Goal: Check status

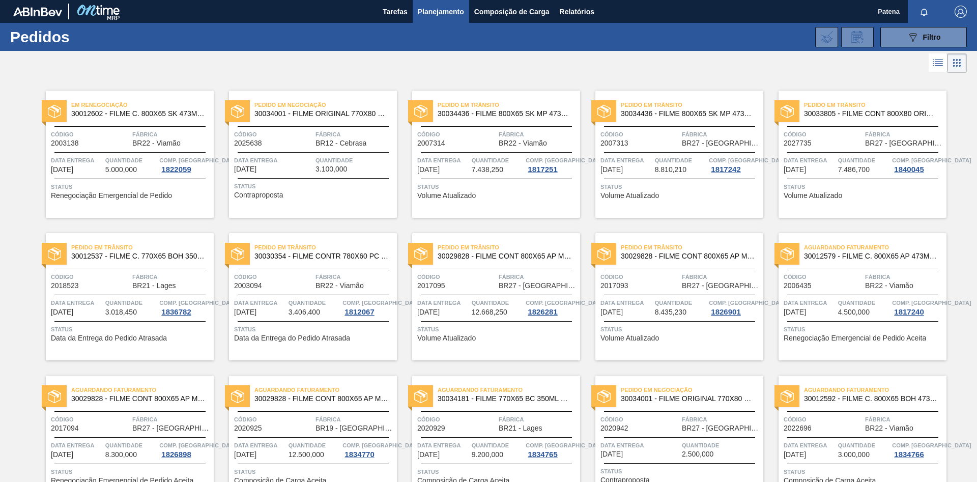
click at [825, 319] on div "Aguardando Faturamento 30012579 - FILME C. 800X65 AP 473ML C12 429 Código 20064…" at bounding box center [862, 296] width 168 height 127
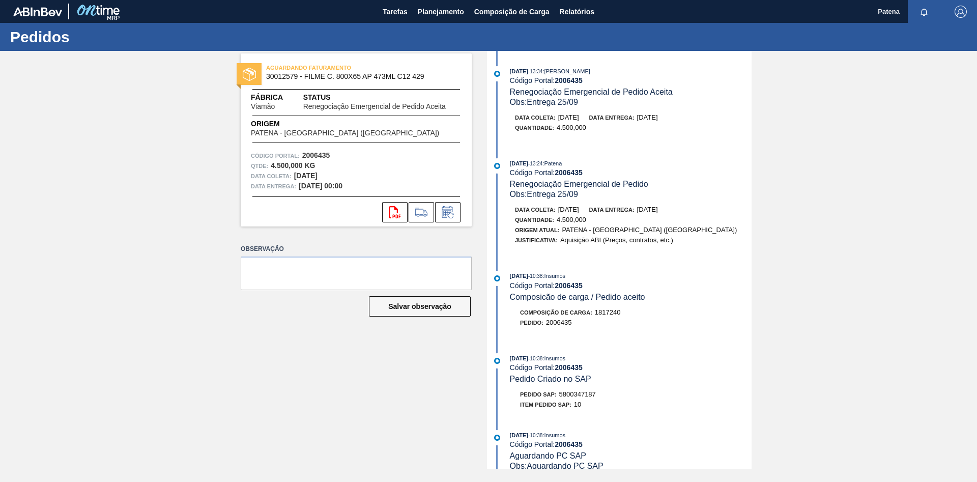
click at [846, 256] on div "AGUARDANDO FATURAMENTO 30012579 - FILME C. 800X65 AP 473ML C12 429 Fábrica Viam…" at bounding box center [488, 260] width 977 height 418
click at [447, 13] on span "Planejamento" at bounding box center [441, 12] width 46 height 12
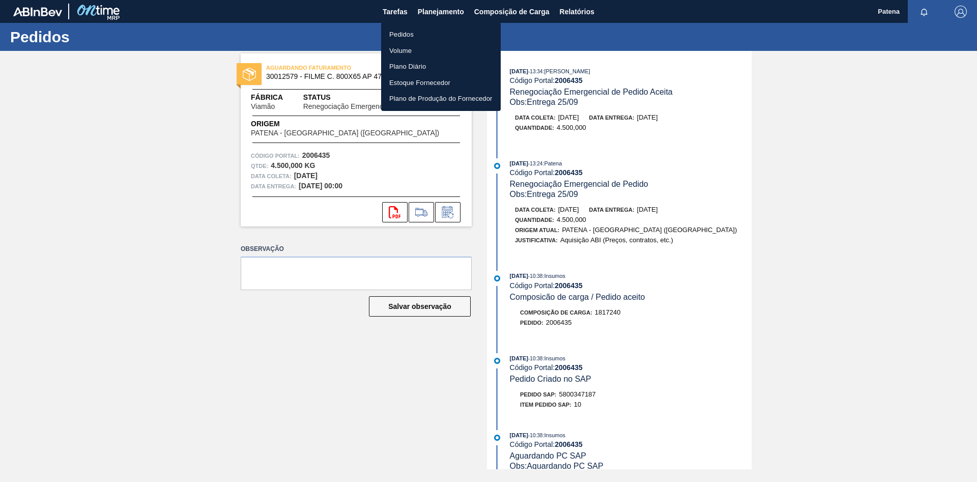
click at [404, 34] on li "Pedidos" at bounding box center [441, 34] width 120 height 16
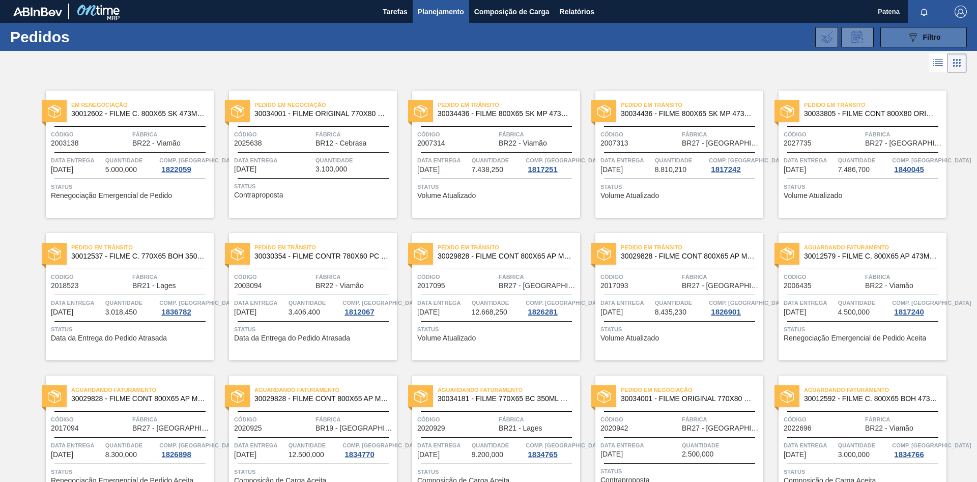
click at [910, 43] on icon "089F7B8B-B2A5-4AFE-B5C0-19BA573D28AC" at bounding box center [912, 37] width 12 height 12
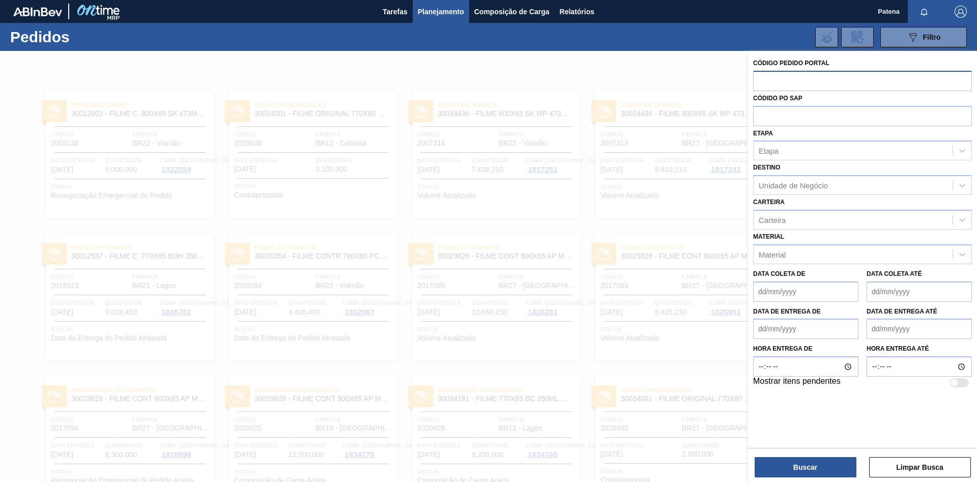
click at [846, 87] on input "text" at bounding box center [862, 80] width 219 height 19
type input "2017094"
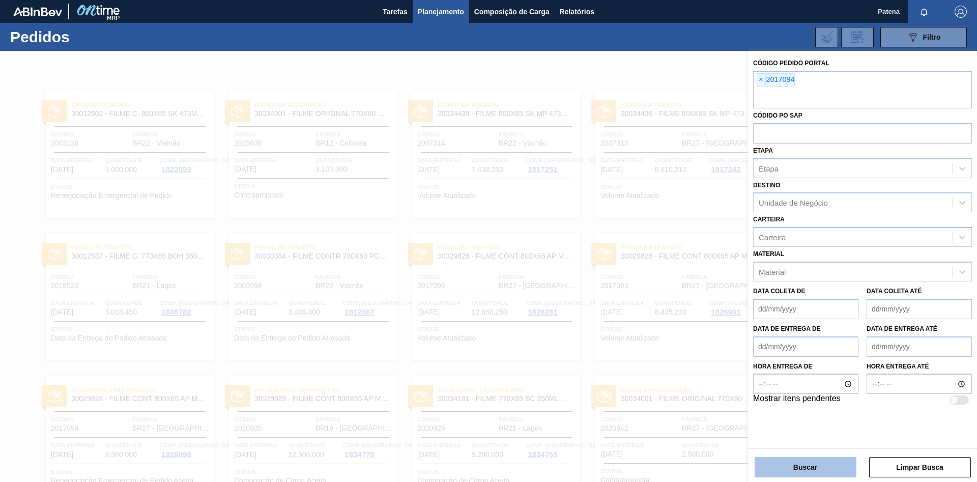
click at [817, 468] on button "Buscar" at bounding box center [805, 467] width 102 height 20
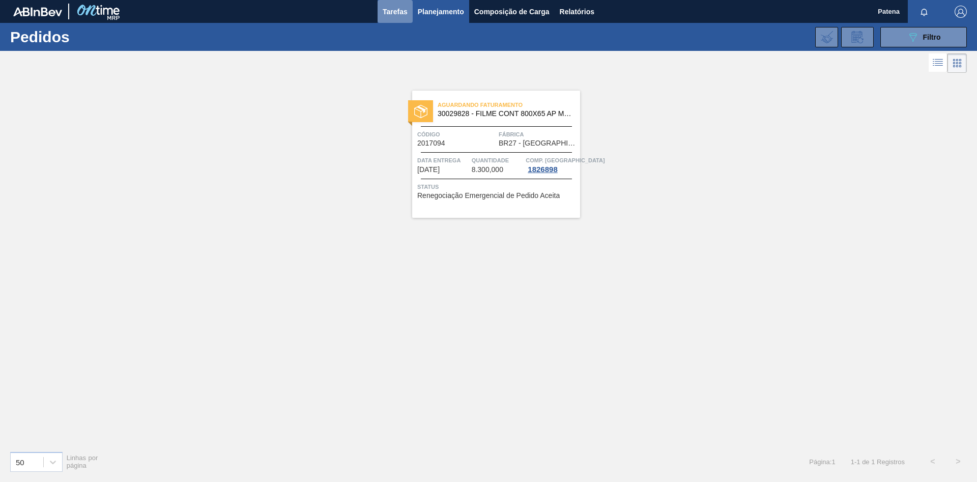
click at [408, 10] on button "Tarefas" at bounding box center [394, 11] width 35 height 23
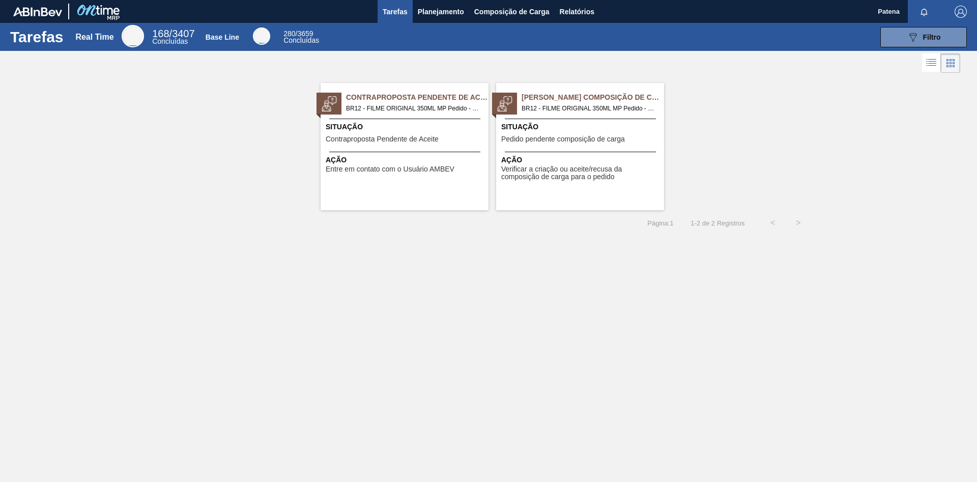
click at [412, 297] on div "Tarefas Real Time 168 / 3407 Concluídas Base Line 280 / 3659 Concluídas 089F7B8…" at bounding box center [488, 230] width 977 height 414
